Goal: Complete application form: Complete application form

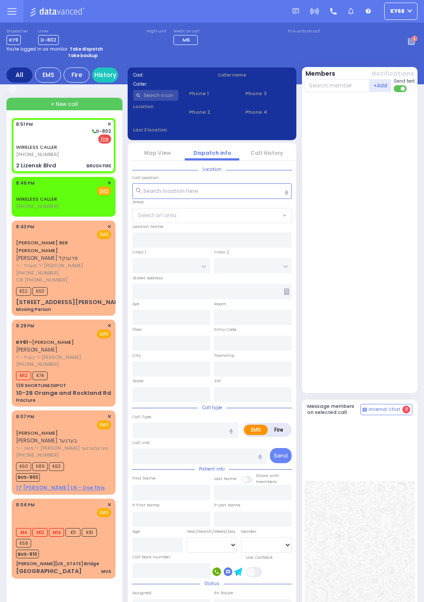
select select
type input "BRUSH FIRE"
radio input "false"
radio input "true"
select select
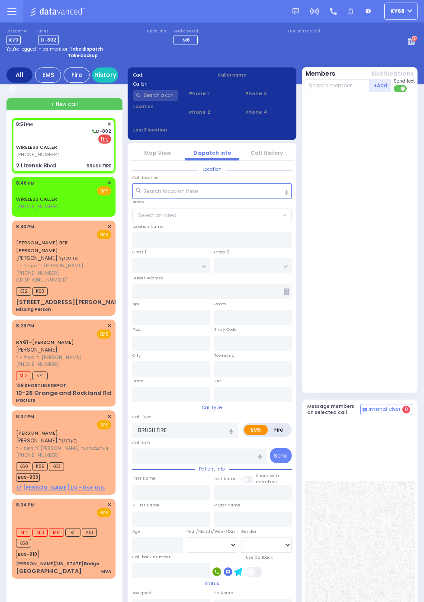
type input "20:51"
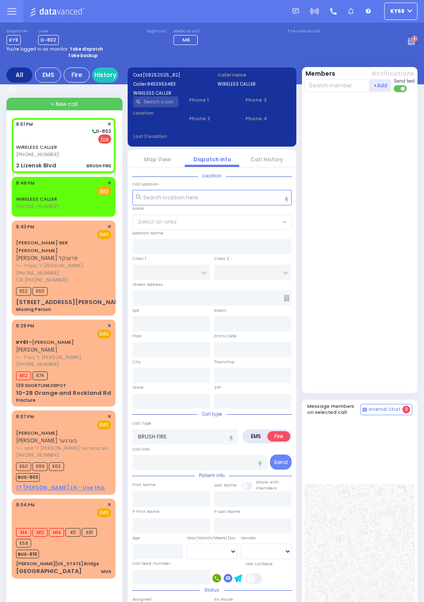
type input "SCHUNNEMUNK RD"
type input "2 Lizensk Blvd"
type input "Monroe"
type input "[US_STATE]"
type input "10950"
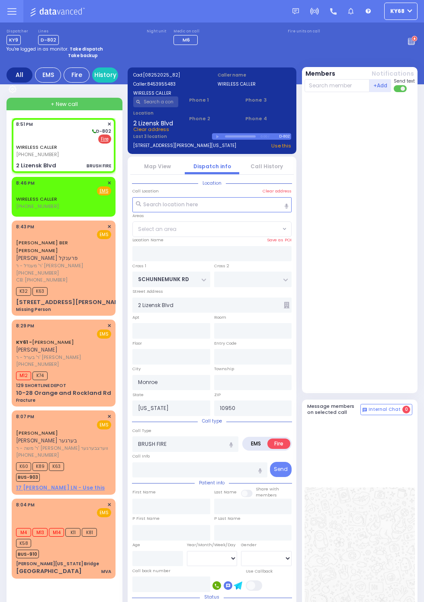
select select "[GEOGRAPHIC_DATA]"
select select
radio input "true"
select select
select select "[GEOGRAPHIC_DATA]"
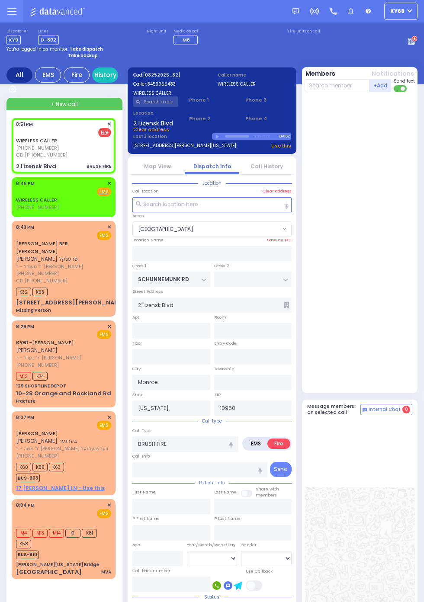
radio input "true"
select select
type input "8453955483"
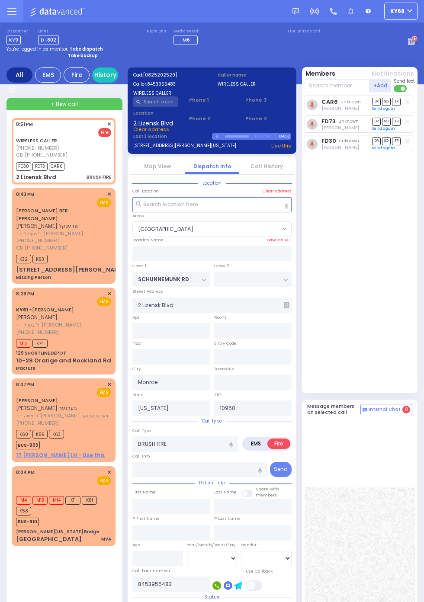
select select "[GEOGRAPHIC_DATA]"
radio input "true"
select select
type input "20:52"
